Goal: Task Accomplishment & Management: Use online tool/utility

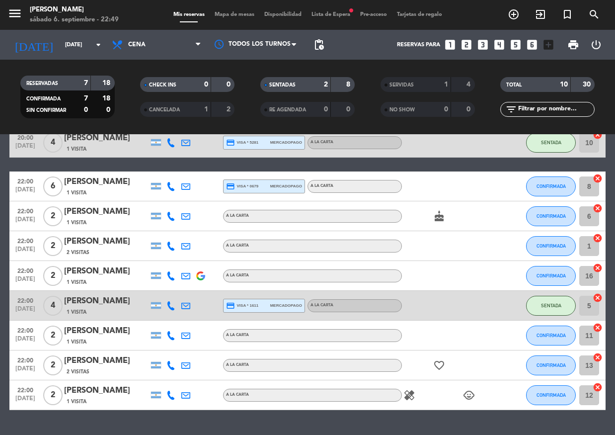
scroll to position [27, 0]
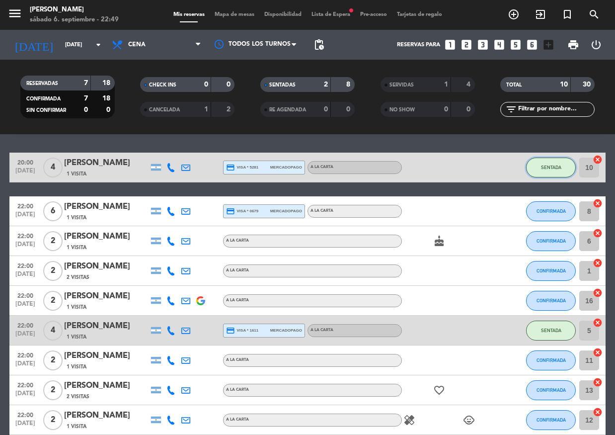
click at [552, 162] on button "SENTADA" at bounding box center [551, 167] width 50 height 20
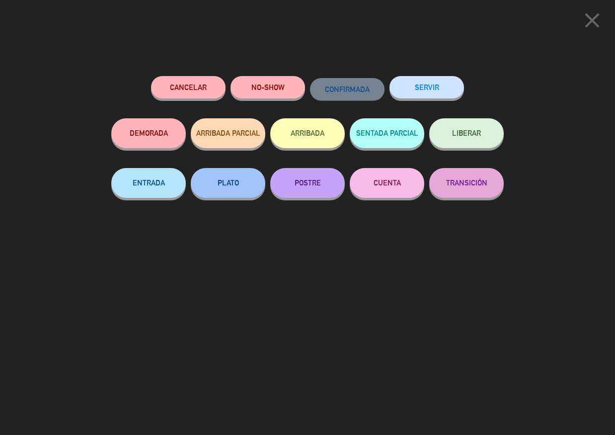
click at [431, 94] on button "SERVIR" at bounding box center [426, 87] width 74 height 22
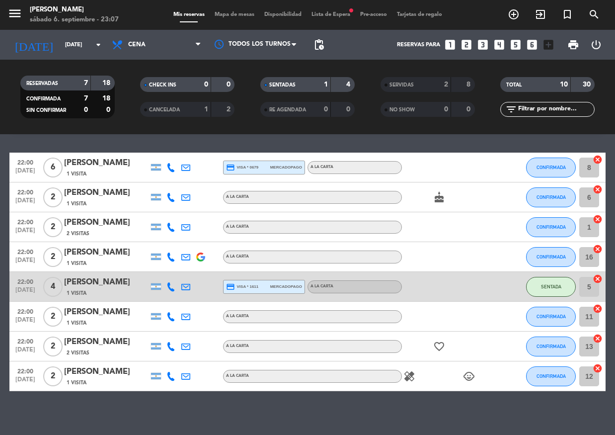
click at [341, 9] on div "menu [PERSON_NAME] [DATE] 6. septiembre - 23:07 Mis reservas Mapa de mesas Disp…" at bounding box center [307, 15] width 615 height 30
click at [344, 13] on span "Lista de Espera fiber_manual_record" at bounding box center [330, 14] width 49 height 5
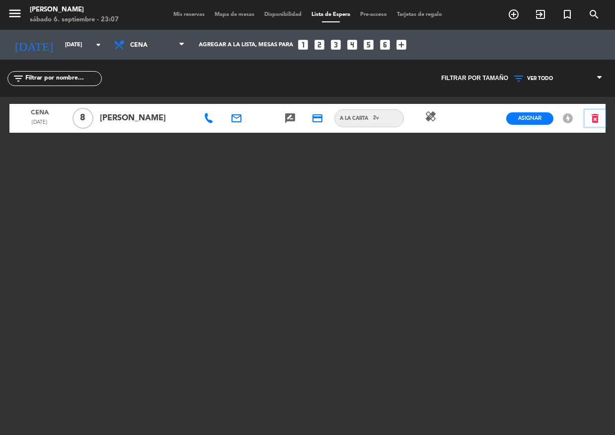
click at [598, 119] on icon "delete_forever" at bounding box center [595, 118] width 12 height 12
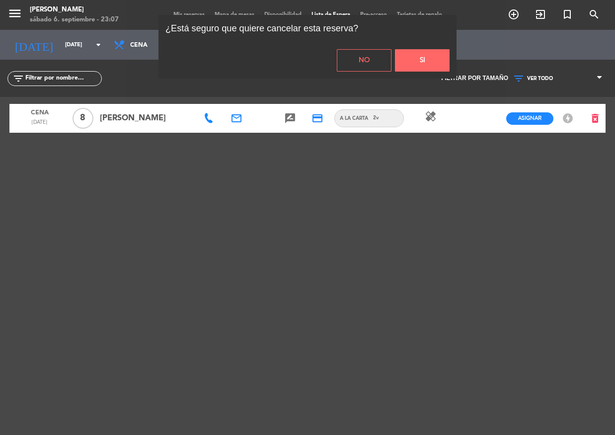
click at [416, 57] on button "Si" at bounding box center [422, 60] width 55 height 22
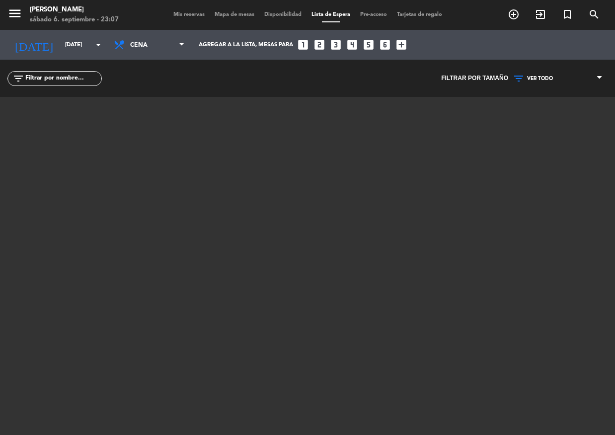
click at [174, 14] on span "Mis reservas" at bounding box center [188, 14] width 41 height 5
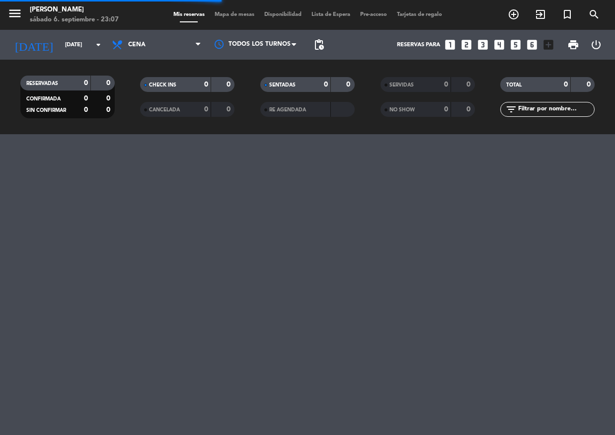
drag, startPoint x: 116, startPoint y: 66, endPoint x: 122, endPoint y: 68, distance: 6.3
click at [121, 67] on div "RESERVADAS 0 0 CONFIRMADA 0 0 SIN CONFIRMAR 0 0 CHECK INS 0 0 CANCELADA 0 0 SEN…" at bounding box center [307, 97] width 615 height 74
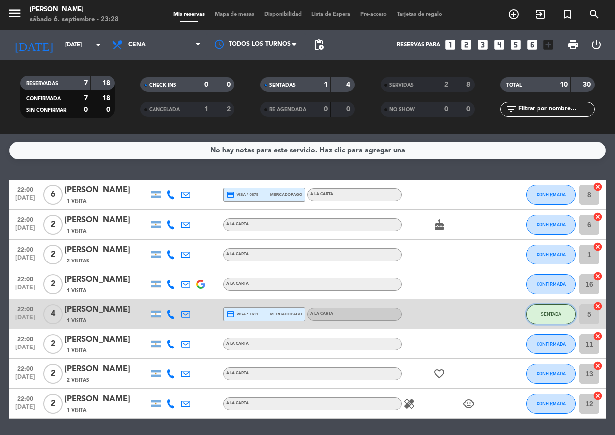
click at [564, 313] on button "SENTADA" at bounding box center [551, 314] width 50 height 20
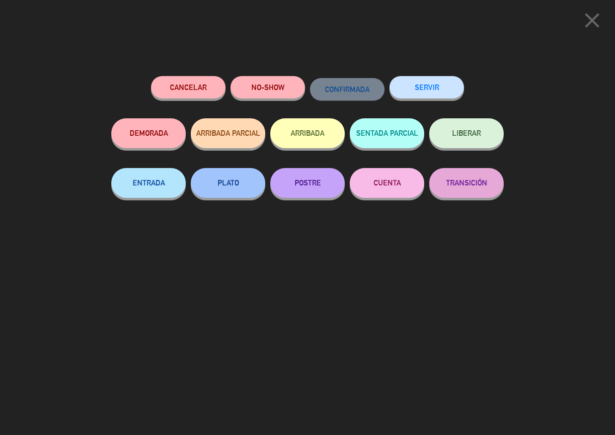
click at [436, 84] on button "SERVIR" at bounding box center [426, 87] width 74 height 22
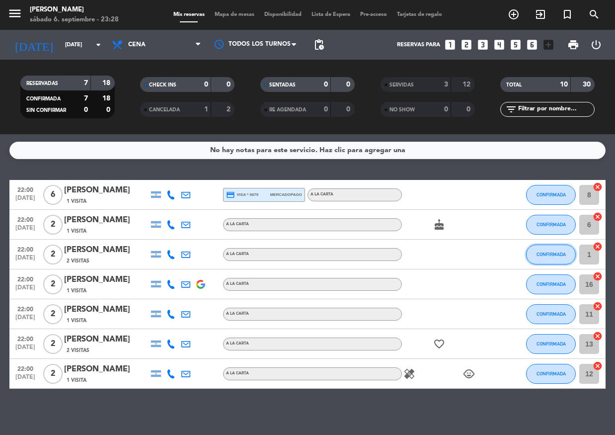
click at [562, 260] on button "CONFIRMADA" at bounding box center [551, 254] width 50 height 20
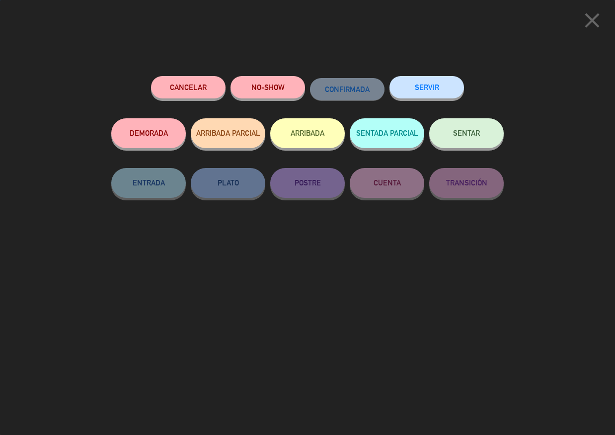
click at [458, 139] on button "SENTAR" at bounding box center [466, 133] width 74 height 30
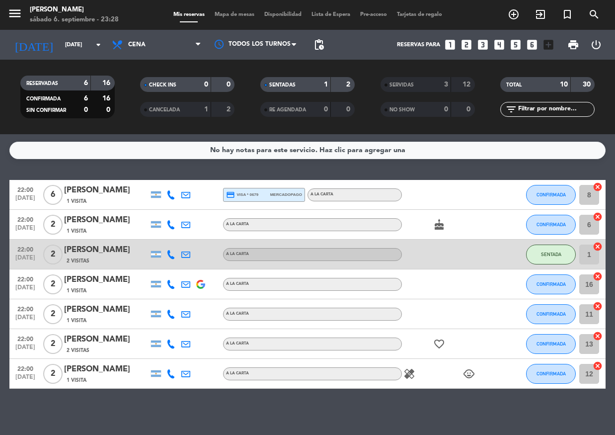
click at [439, 226] on icon "cake" at bounding box center [439, 225] width 12 height 12
click at [468, 365] on div "healing child_care" at bounding box center [446, 373] width 89 height 29
click at [465, 371] on icon "child_care" at bounding box center [469, 373] width 12 height 12
click at [545, 373] on span "CONFIRMADA" at bounding box center [550, 372] width 29 height 5
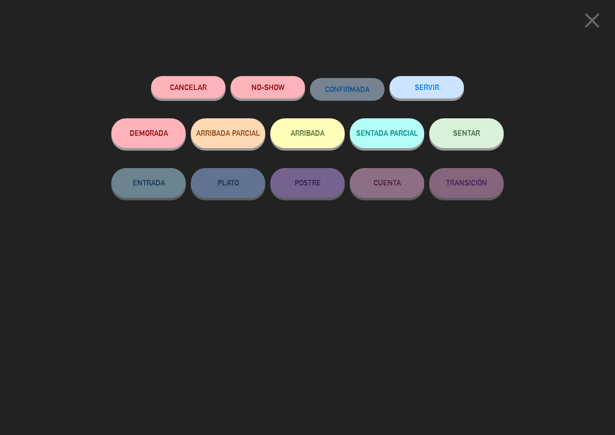
click at [424, 94] on button "SERVIR" at bounding box center [426, 87] width 74 height 22
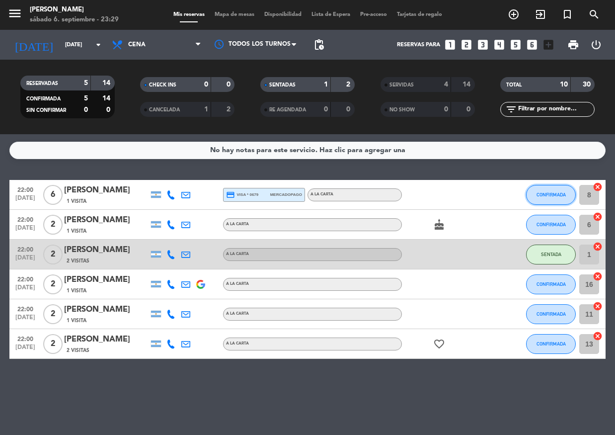
click at [559, 194] on span "CONFIRMADA" at bounding box center [550, 194] width 29 height 5
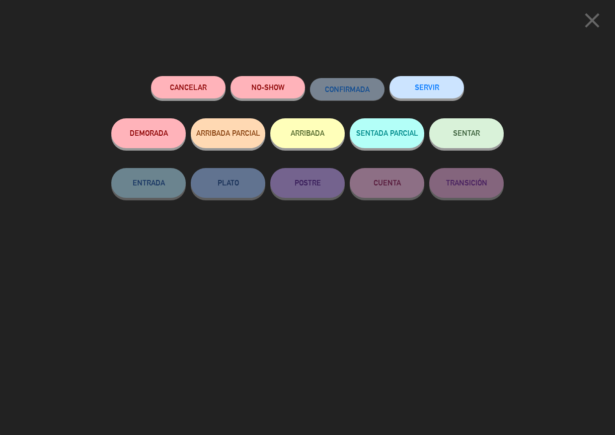
click at [466, 134] on span "SENTAR" at bounding box center [466, 133] width 27 height 8
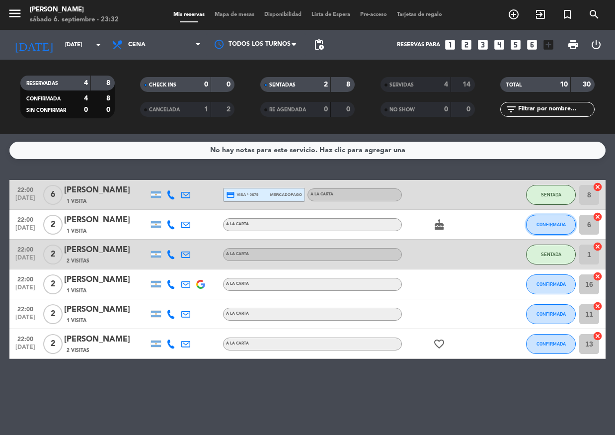
click at [563, 224] on span "CONFIRMADA" at bounding box center [550, 223] width 29 height 5
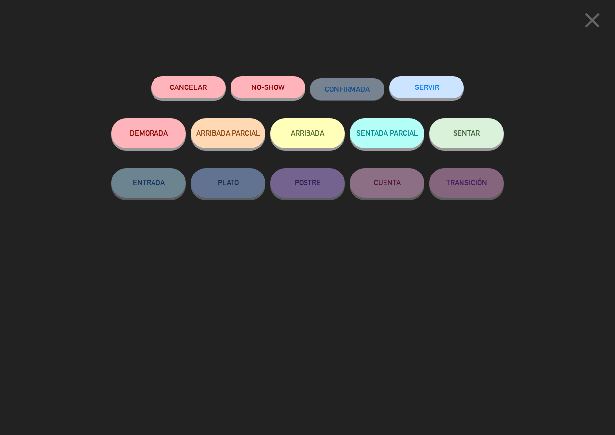
click at [470, 133] on span "SENTAR" at bounding box center [466, 133] width 27 height 8
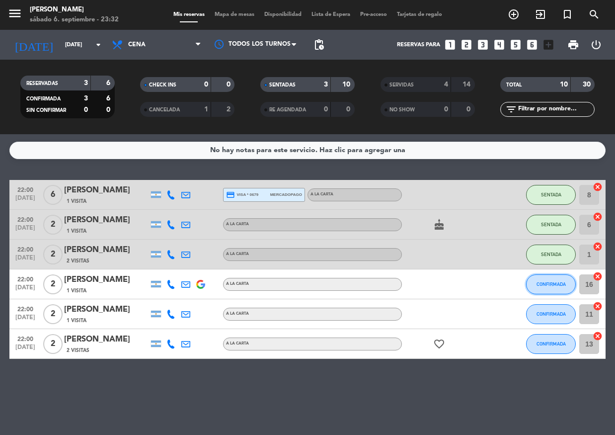
click at [549, 283] on span "CONFIRMADA" at bounding box center [550, 283] width 29 height 5
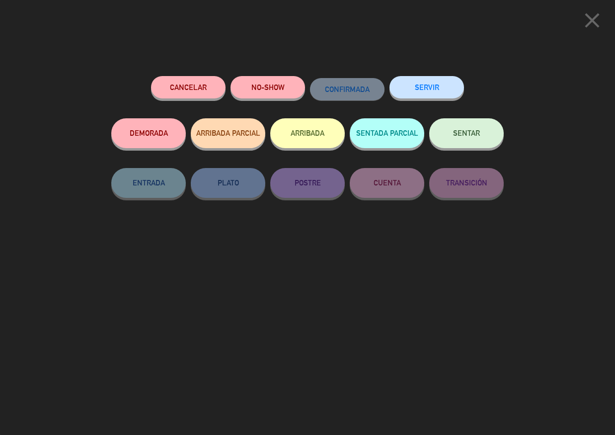
click at [459, 138] on button "SENTAR" at bounding box center [466, 133] width 74 height 30
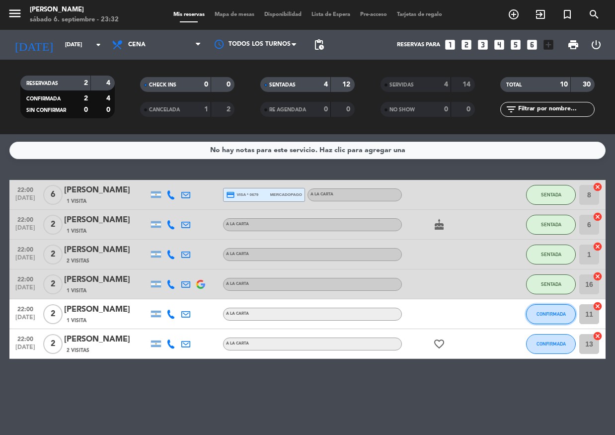
click at [543, 313] on span "CONFIRMADA" at bounding box center [550, 313] width 29 height 5
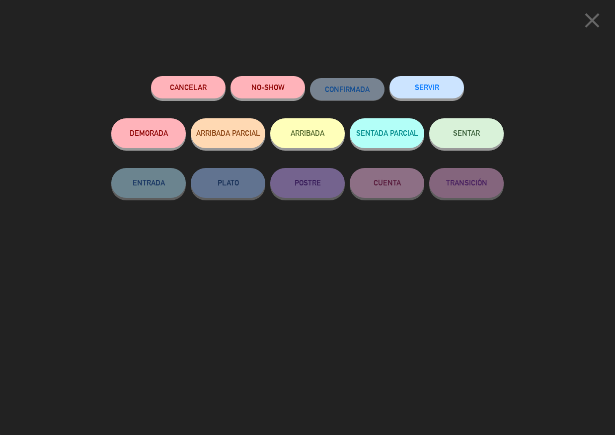
click at [475, 135] on span "SENTAR" at bounding box center [466, 133] width 27 height 8
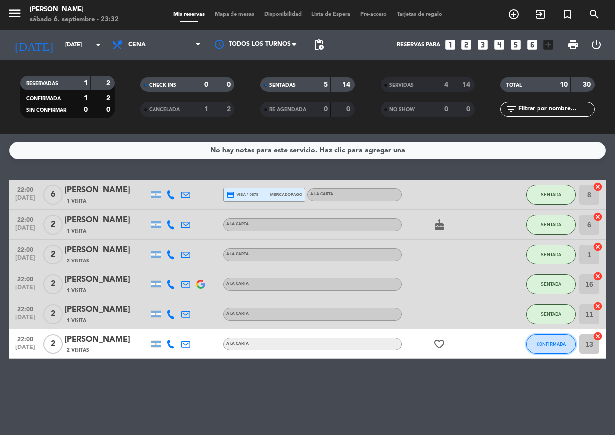
click at [555, 335] on button "CONFIRMADA" at bounding box center [551, 344] width 50 height 20
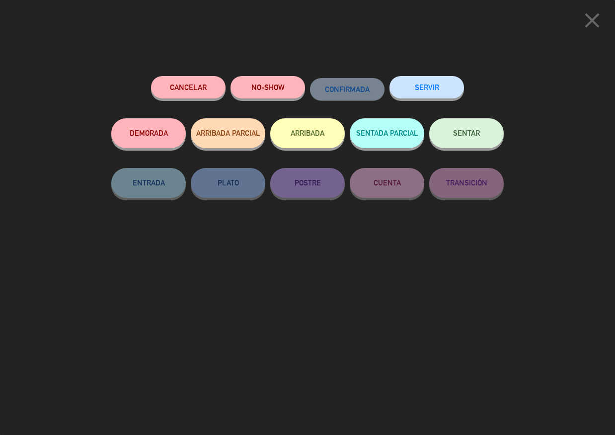
click at [457, 142] on button "SENTAR" at bounding box center [466, 133] width 74 height 30
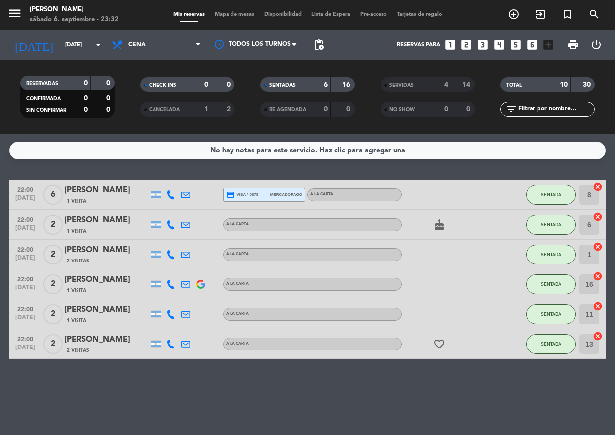
click at [405, 84] on span "SERVIDAS" at bounding box center [401, 84] width 24 height 5
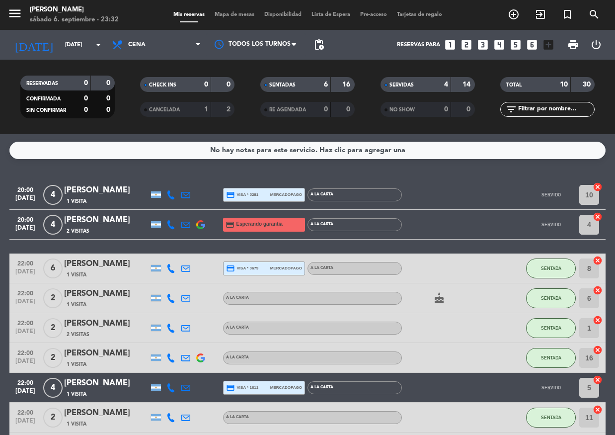
click at [403, 82] on span "SERVIDAS" at bounding box center [401, 84] width 24 height 5
